Goal: Register for event/course

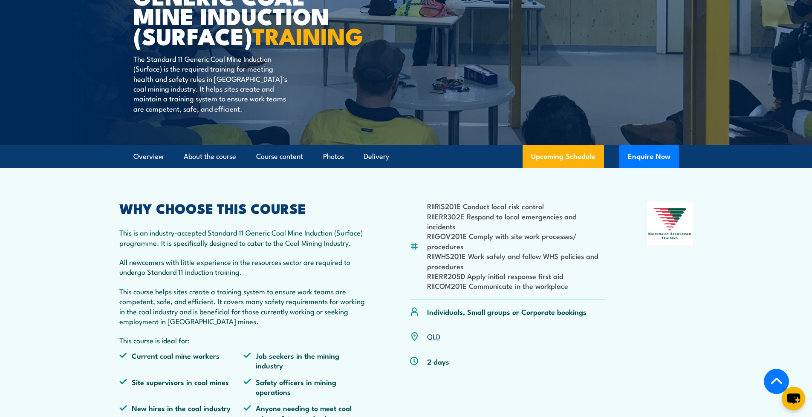
scroll to position [256, 0]
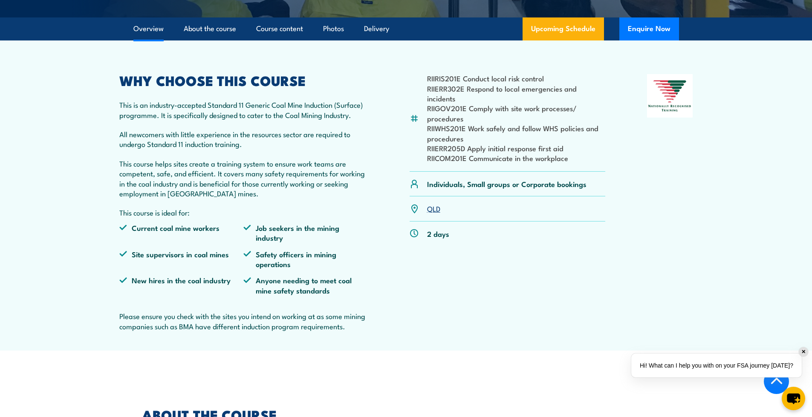
click at [437, 214] on link "QLD" at bounding box center [433, 208] width 13 height 10
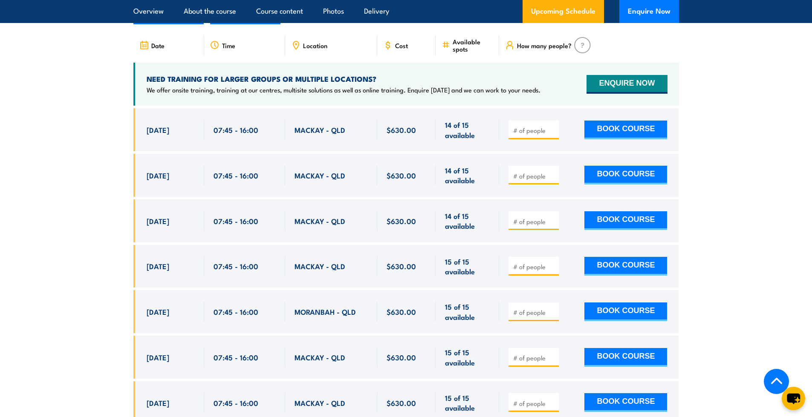
scroll to position [1603, 0]
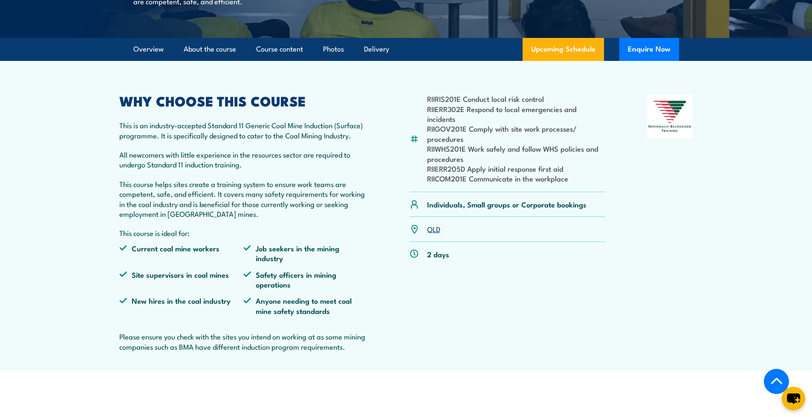
scroll to position [256, 0]
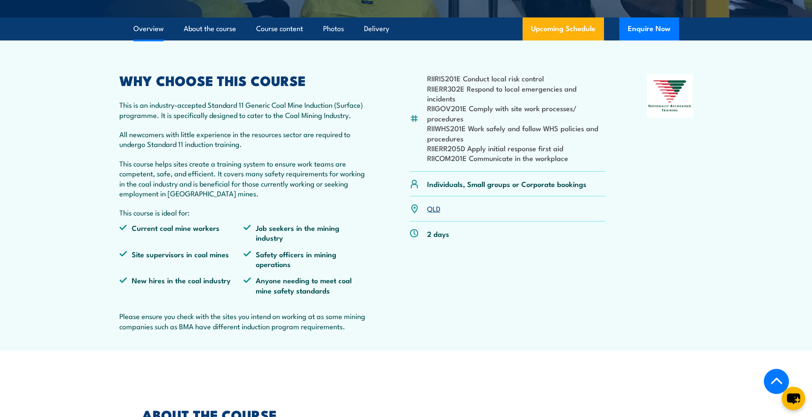
click at [433, 214] on link "QLD" at bounding box center [433, 208] width 13 height 10
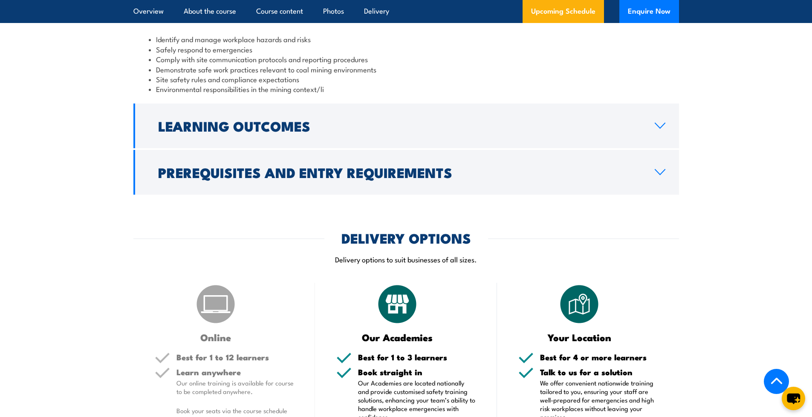
scroll to position [964, 0]
